Goal: Communication & Community: Answer question/provide support

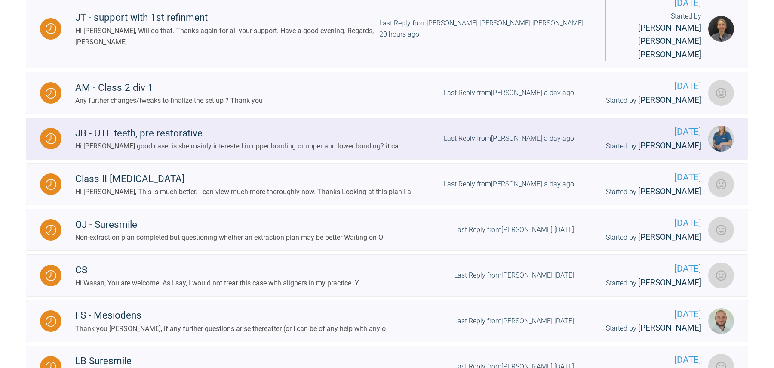
scroll to position [313, 0]
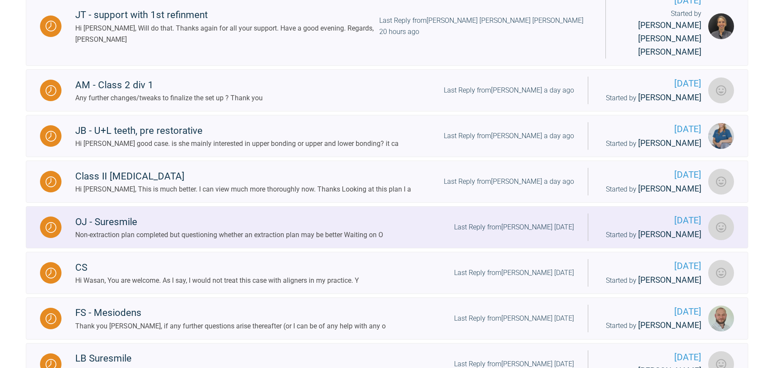
click at [261, 229] on div "Non-extraction plan completed but questioning whether an extraction plan may be…" at bounding box center [229, 234] width 308 height 11
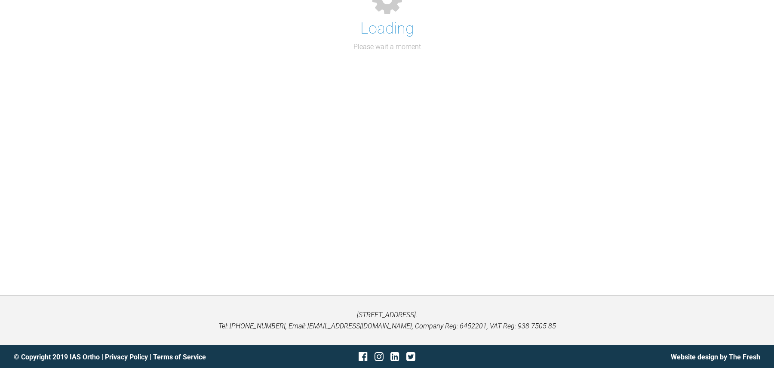
scroll to position [280, 0]
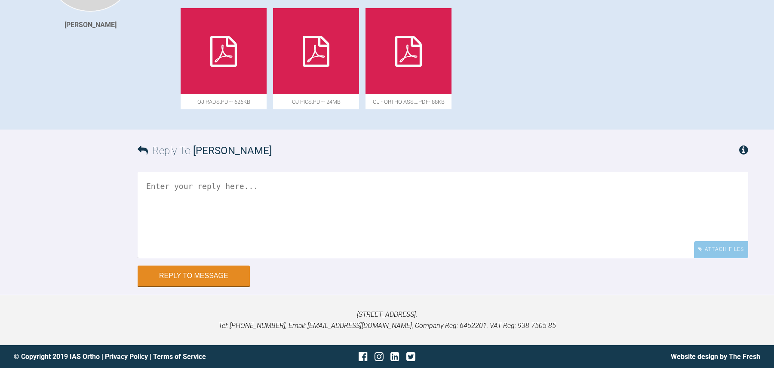
click at [258, 206] on textarea at bounding box center [443, 215] width 611 height 86
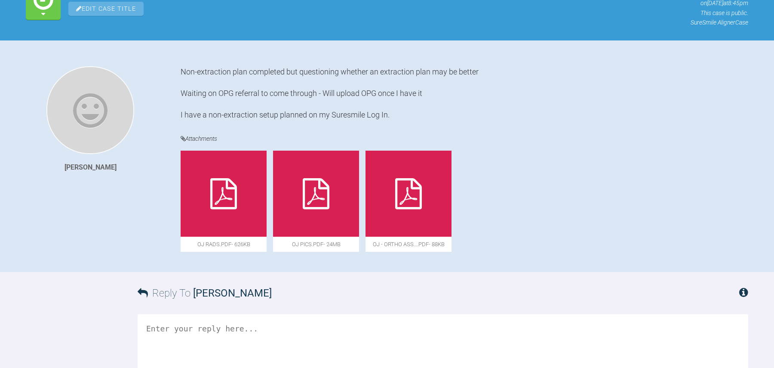
scroll to position [186, 0]
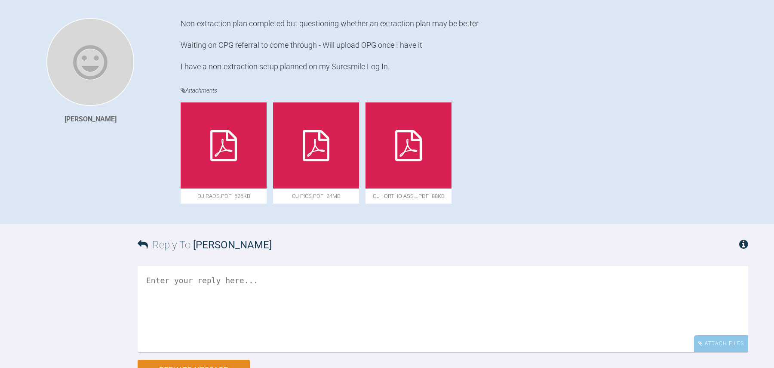
click at [221, 283] on textarea at bounding box center [443, 309] width 611 height 86
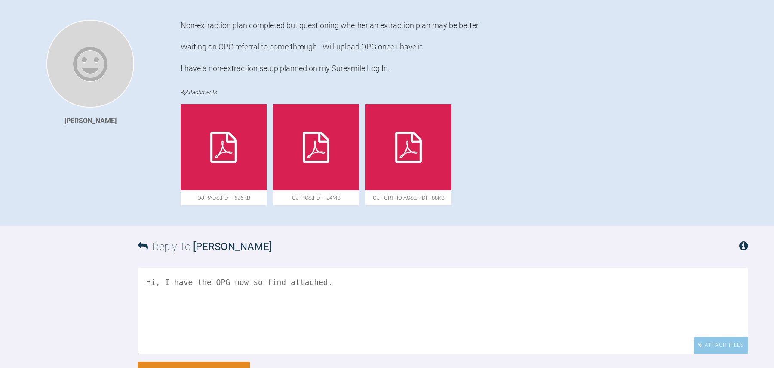
scroll to position [228, 0]
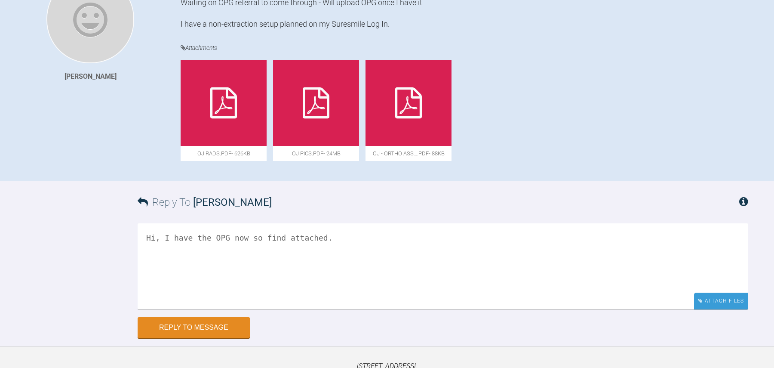
type textarea "Hi, I have the OPG now so find attached."
click at [718, 299] on div "Attach Files" at bounding box center [721, 300] width 54 height 17
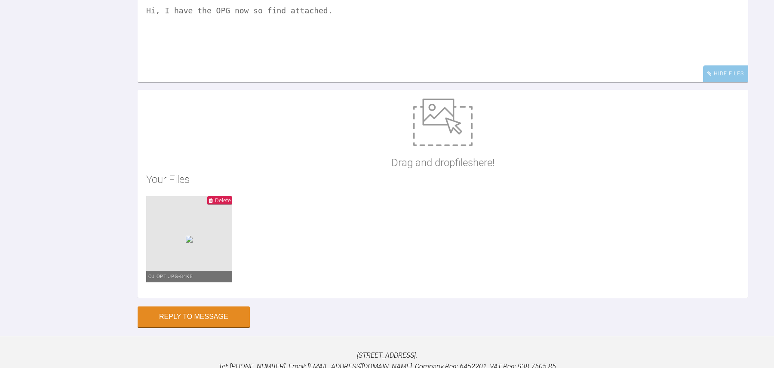
scroll to position [460, 0]
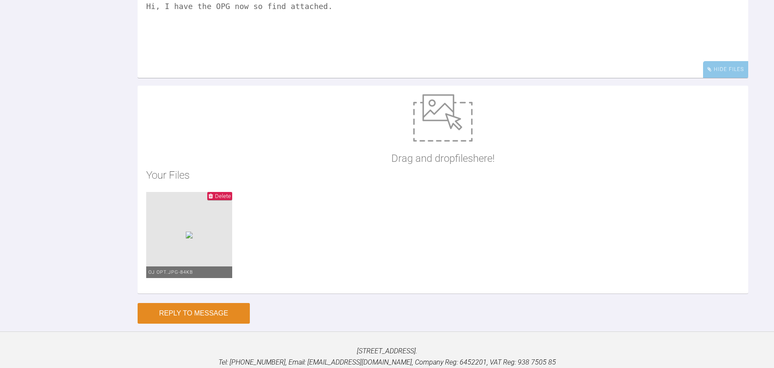
click at [219, 315] on button "Reply to Message" at bounding box center [194, 313] width 112 height 21
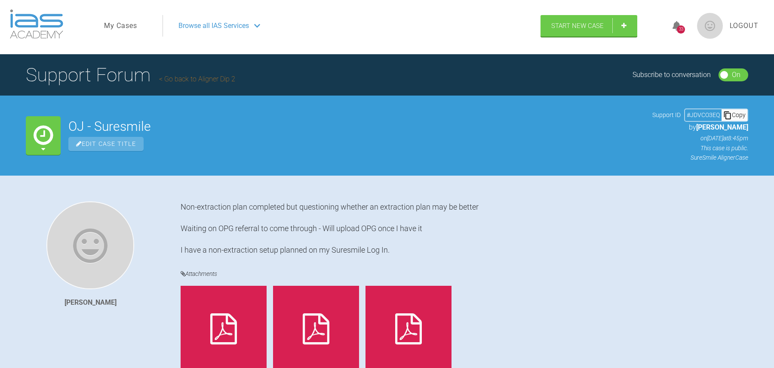
scroll to position [3, 0]
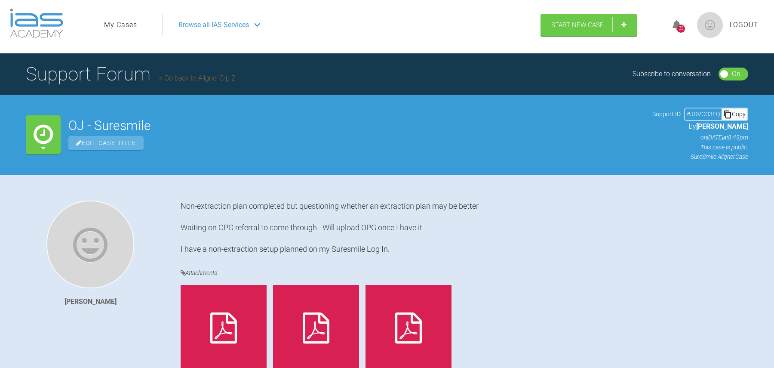
click at [190, 79] on link "Go back to Aligner Dip 2" at bounding box center [197, 78] width 76 height 8
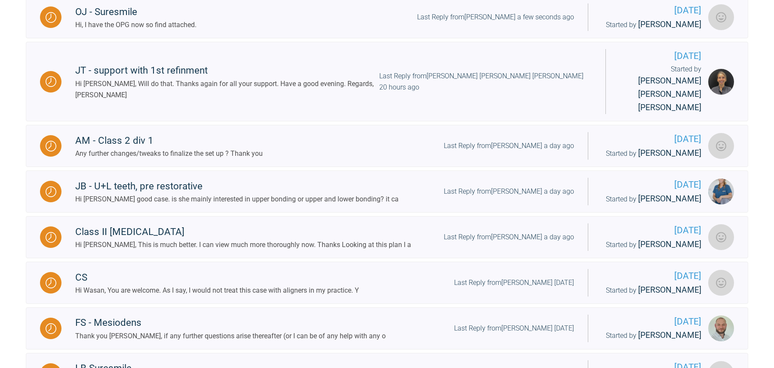
scroll to position [306, 0]
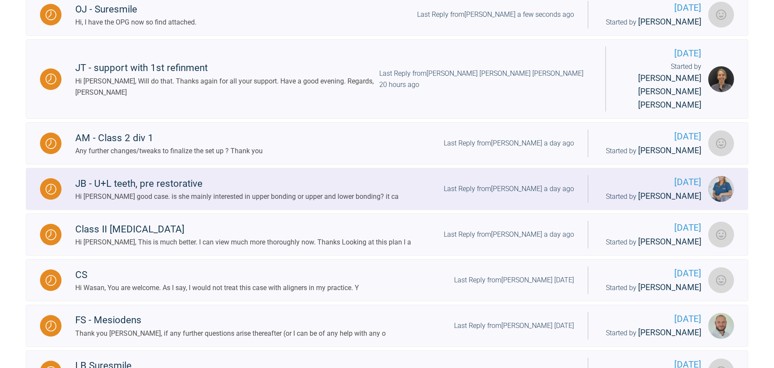
click at [263, 191] on div "Hi [PERSON_NAME] good case. is she mainly interested in upper bonding or upper …" at bounding box center [236, 196] width 323 height 11
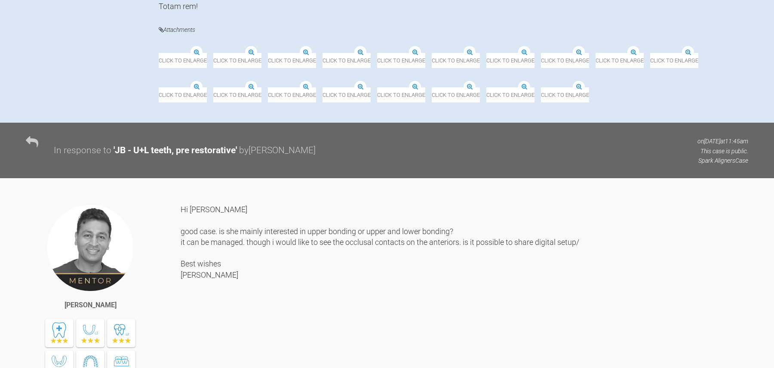
scroll to position [440, 0]
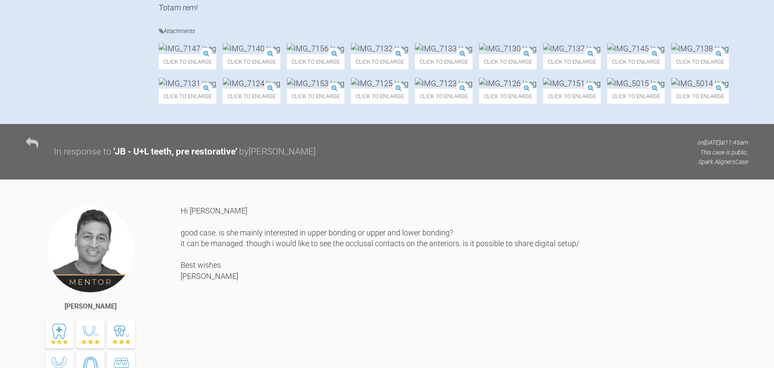
click at [671, 89] on img at bounding box center [700, 83] width 58 height 11
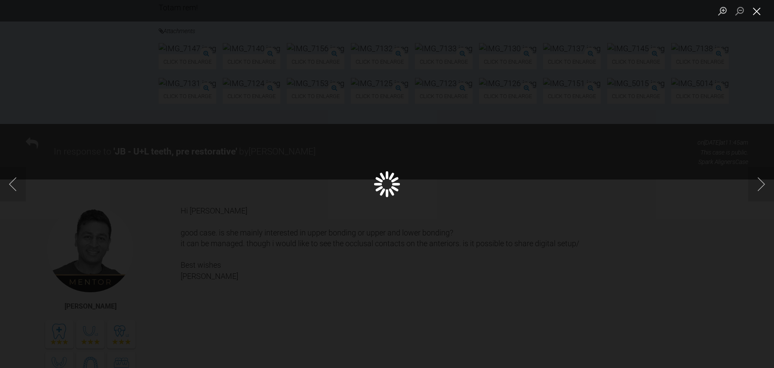
click at [758, 14] on button "Close lightbox" at bounding box center [756, 10] width 17 height 15
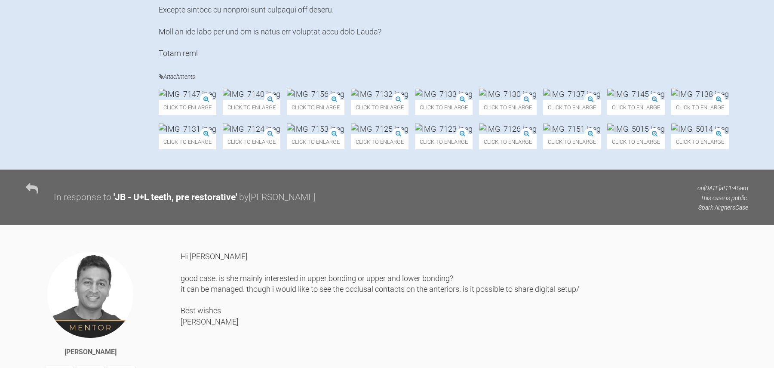
scroll to position [423, 0]
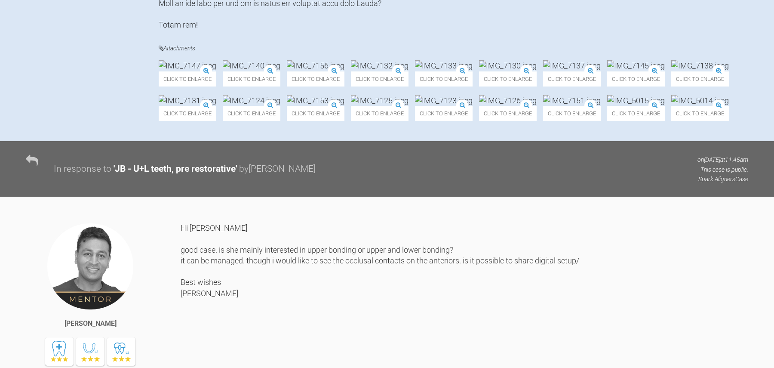
click at [543, 106] on img at bounding box center [572, 100] width 58 height 11
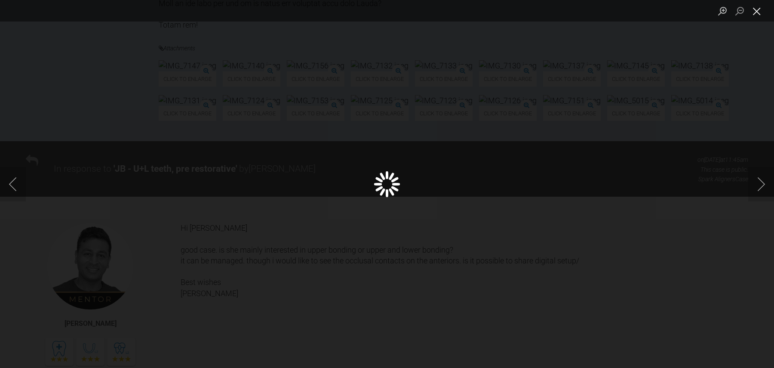
click at [753, 9] on button "Close lightbox" at bounding box center [756, 10] width 17 height 15
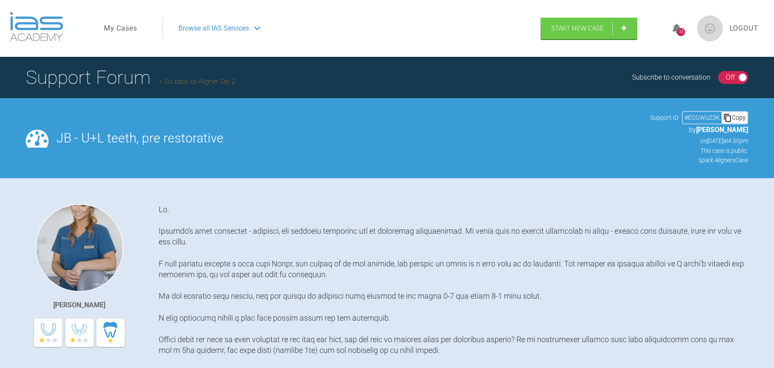
scroll to position [129, 0]
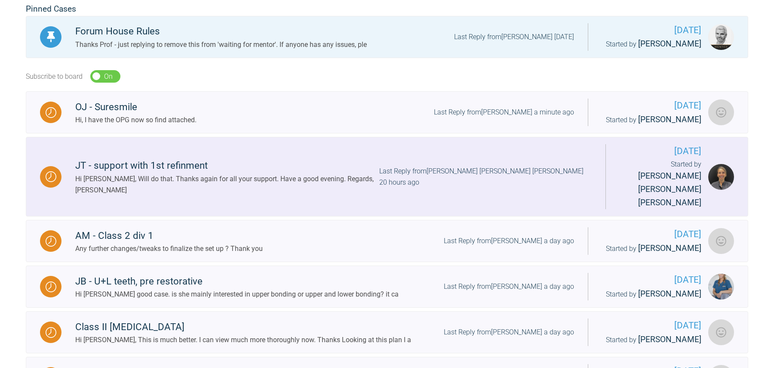
scroll to position [211, 0]
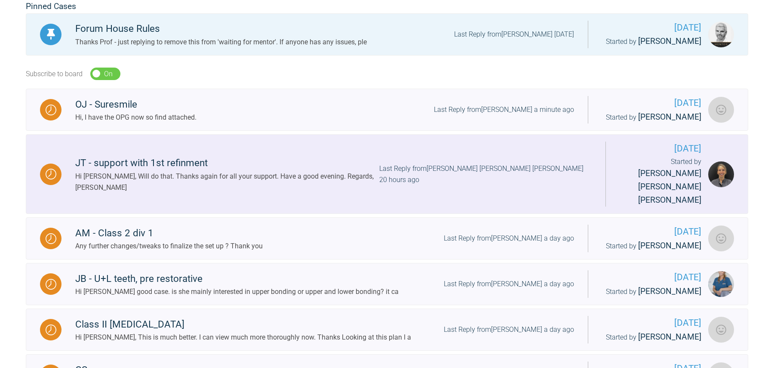
click at [246, 171] on div "Hi [PERSON_NAME], Will do that. Thanks again for all your support. Have a good …" at bounding box center [227, 182] width 304 height 22
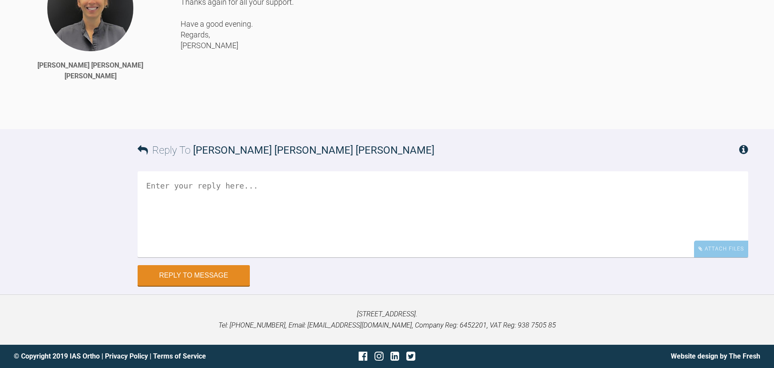
scroll to position [3243, 0]
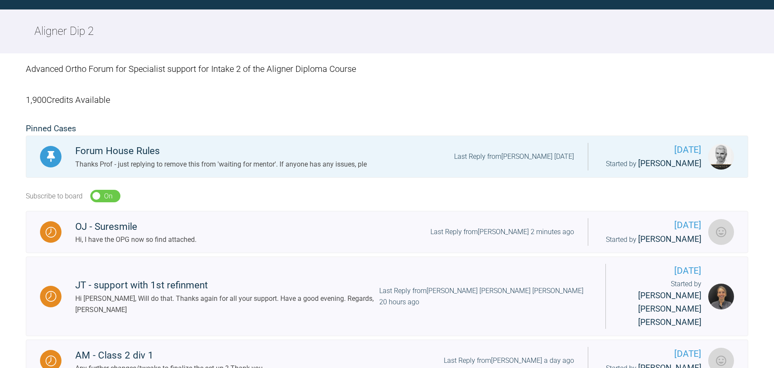
scroll to position [419, 0]
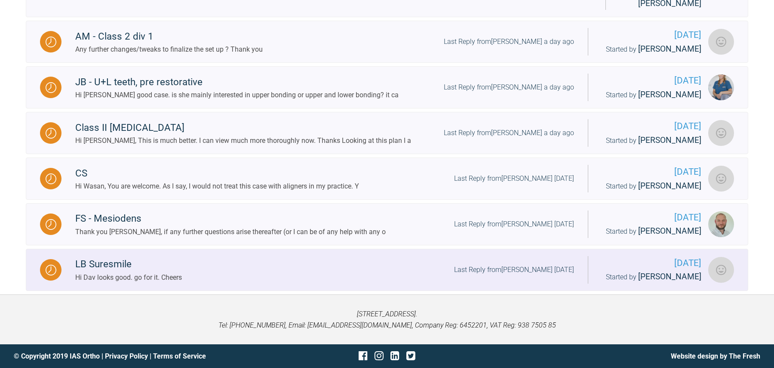
click at [205, 270] on div "LB Suresmile Hi Dav looks good. go for it. Cheers Last Reply from [PERSON_NAME]…" at bounding box center [324, 269] width 526 height 26
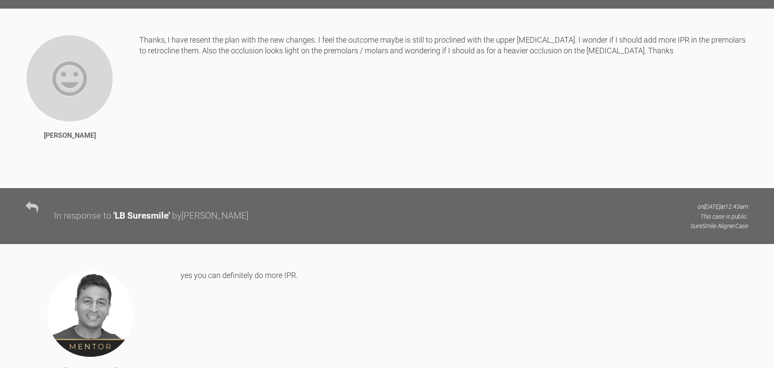
scroll to position [2824, 0]
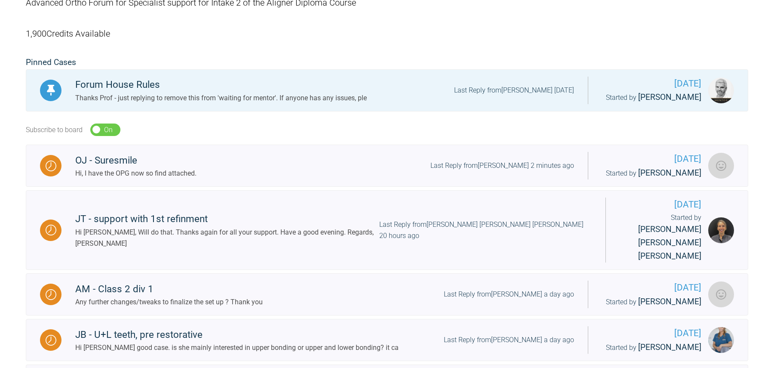
scroll to position [156, 0]
click at [208, 157] on div "OJ - Suresmile Hi, I have the OPG now so find attached. Last Reply from [PERSON…" at bounding box center [324, 165] width 526 height 26
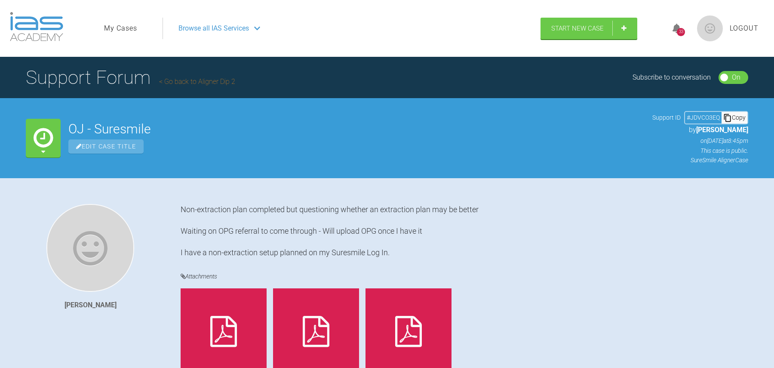
click at [212, 83] on link "Go back to Aligner Dip 2" at bounding box center [197, 81] width 76 height 8
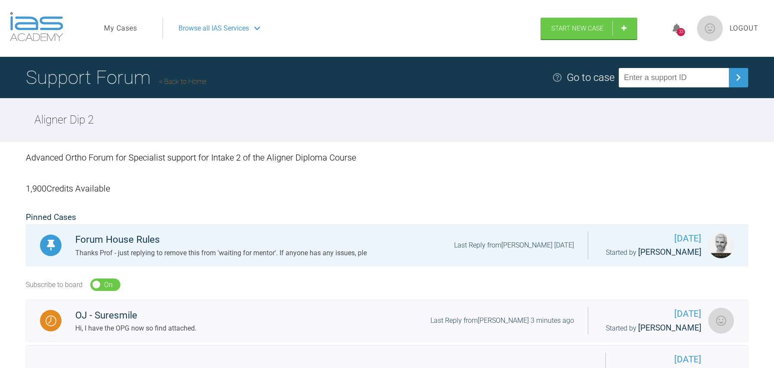
click at [126, 26] on link "My Cases" at bounding box center [120, 28] width 33 height 11
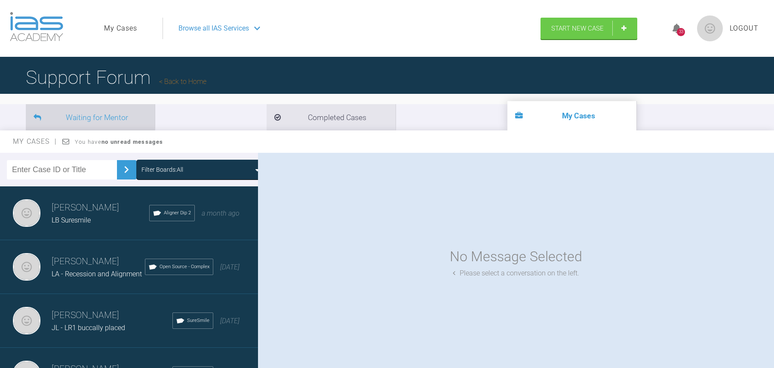
click at [147, 111] on li "Waiting for Mentor" at bounding box center [90, 117] width 129 height 26
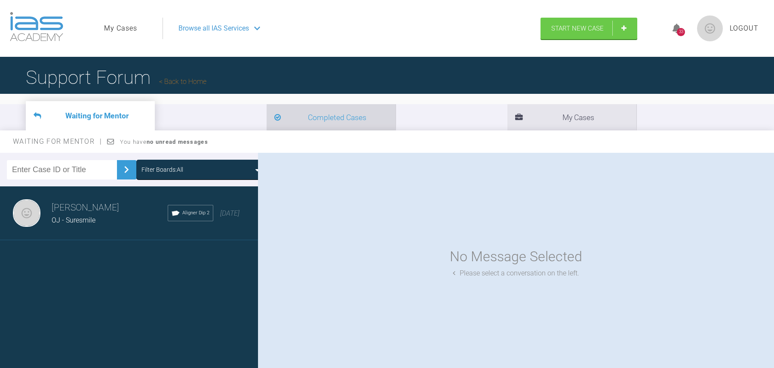
click at [267, 123] on li "Completed Cases" at bounding box center [331, 117] width 129 height 26
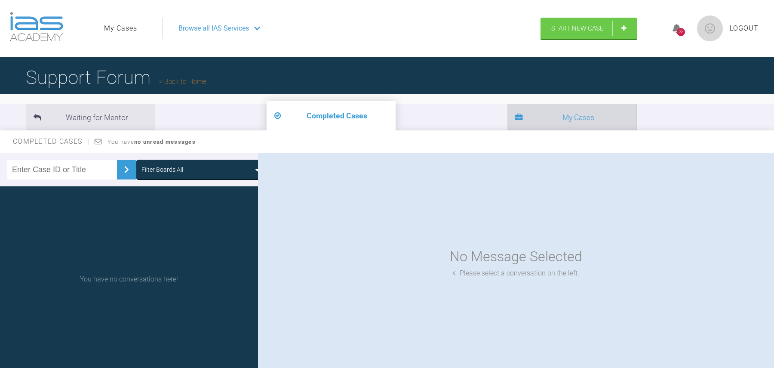
click at [507, 115] on li "My Cases" at bounding box center [571, 117] width 129 height 26
